Goal: Information Seeking & Learning: Find specific fact

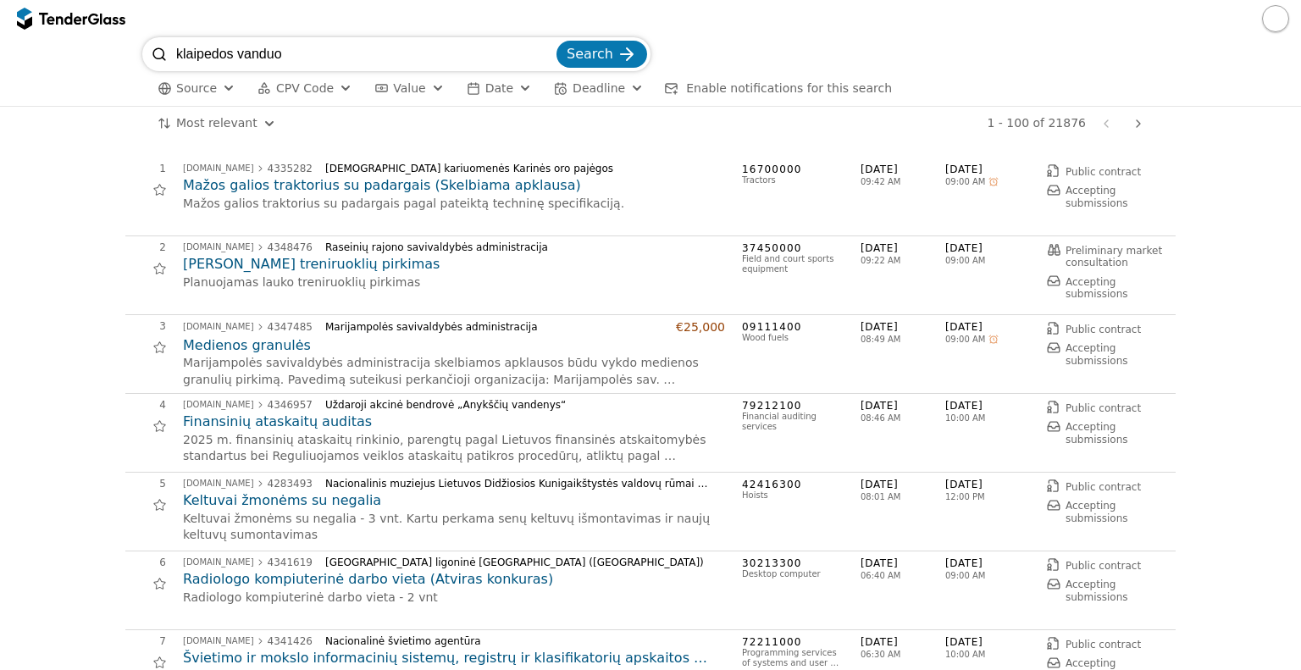
type input "klaipedos vanduo"
click at [556, 41] on button "Search" at bounding box center [601, 54] width 91 height 27
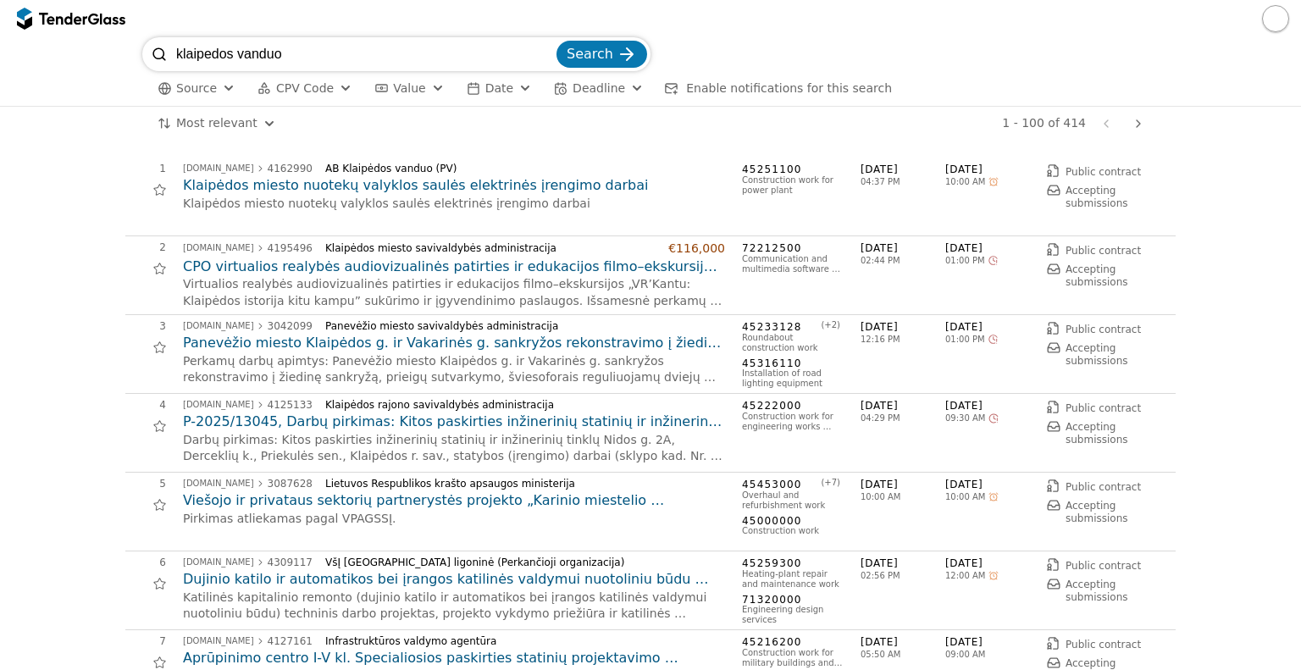
click at [321, 62] on input "klaipedos vanduo" at bounding box center [364, 54] width 377 height 34
type input "nav"
click at [556, 41] on button "Search" at bounding box center [601, 54] width 91 height 27
